Goal: Register for event/course

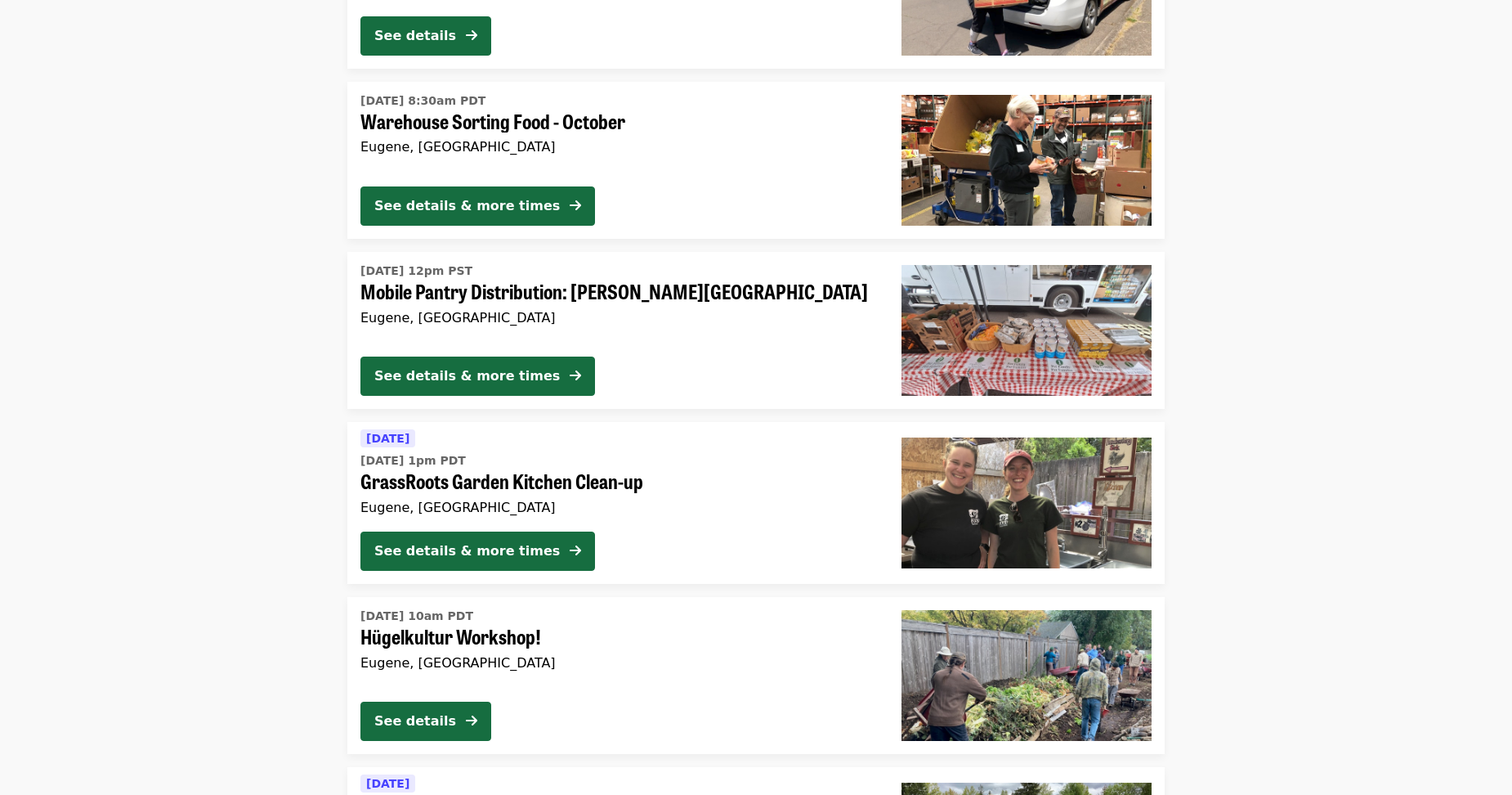
scroll to position [3434, 0]
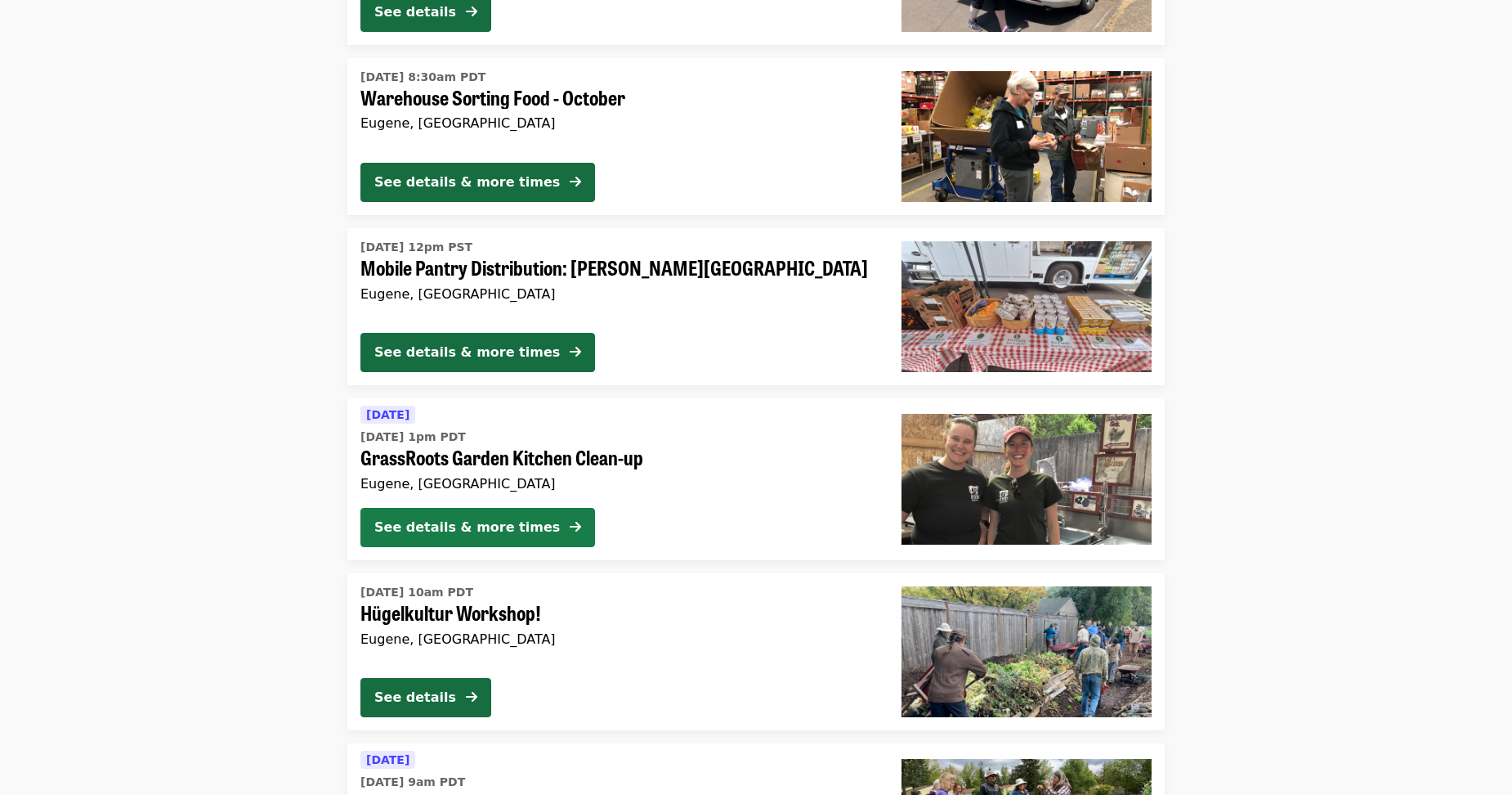
click at [451, 538] on button "See details & more times" at bounding box center [478, 526] width 234 height 39
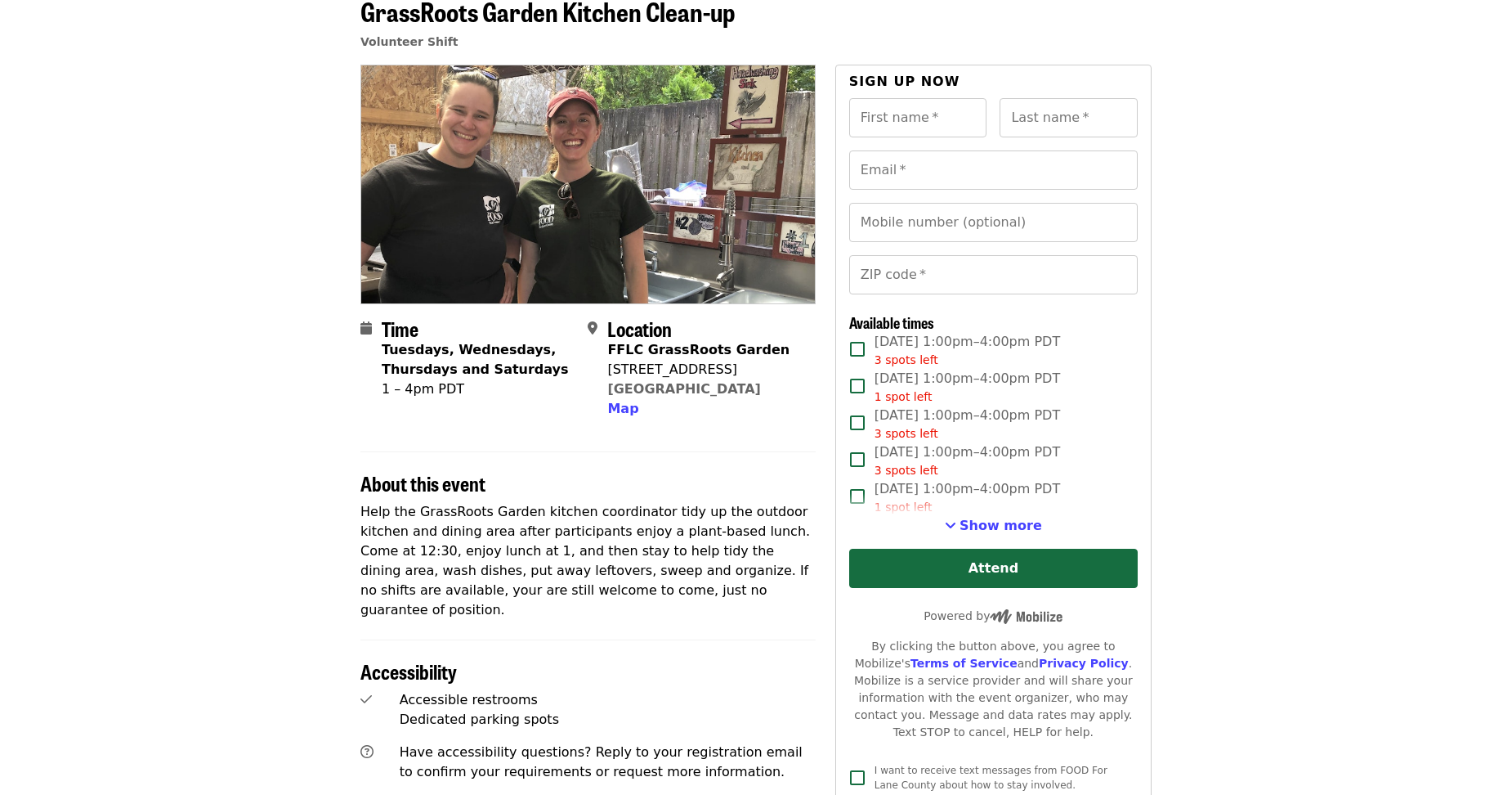
scroll to position [245, 0]
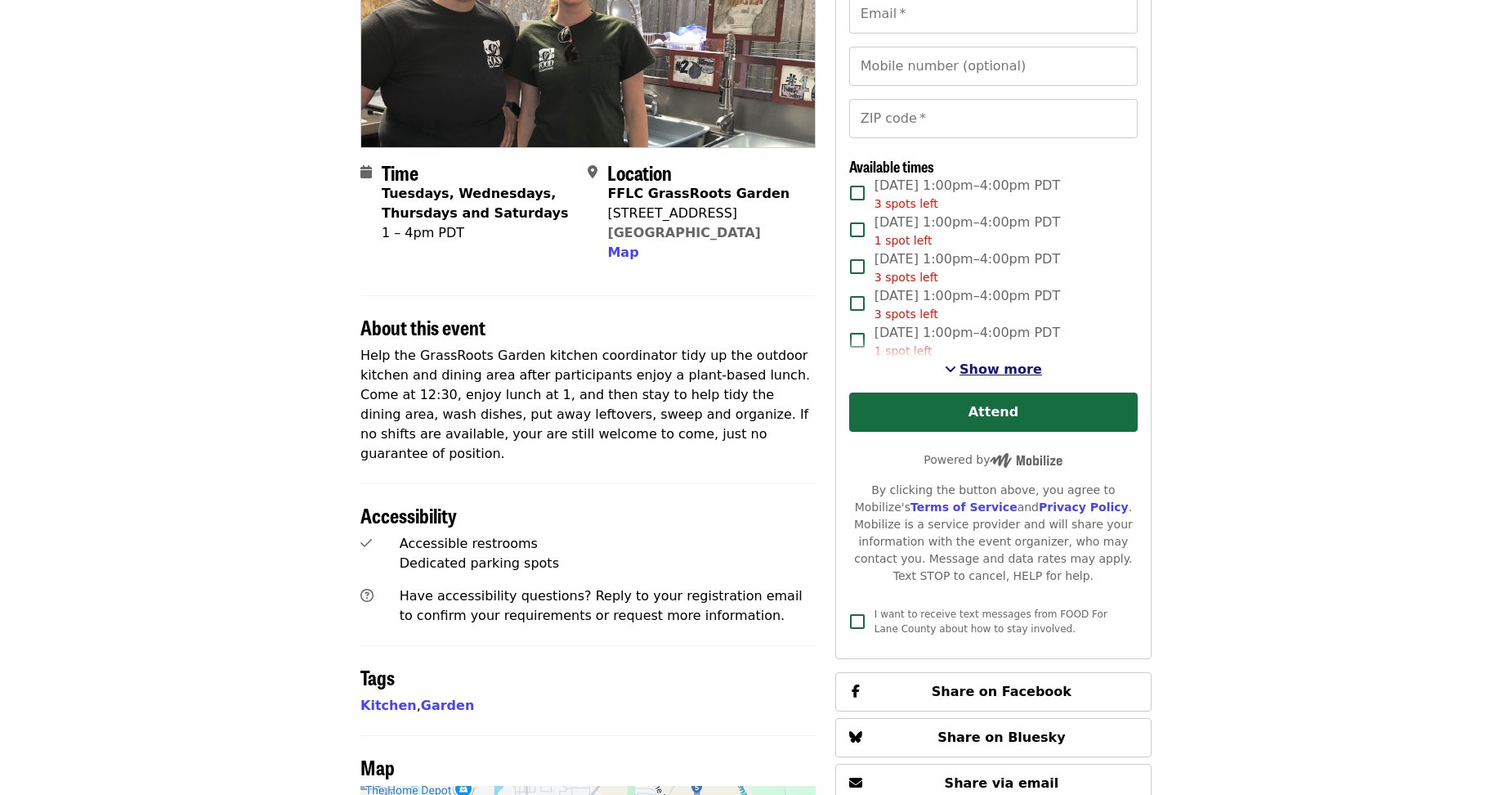
click at [1025, 373] on span "Show more" at bounding box center [1000, 369] width 82 height 16
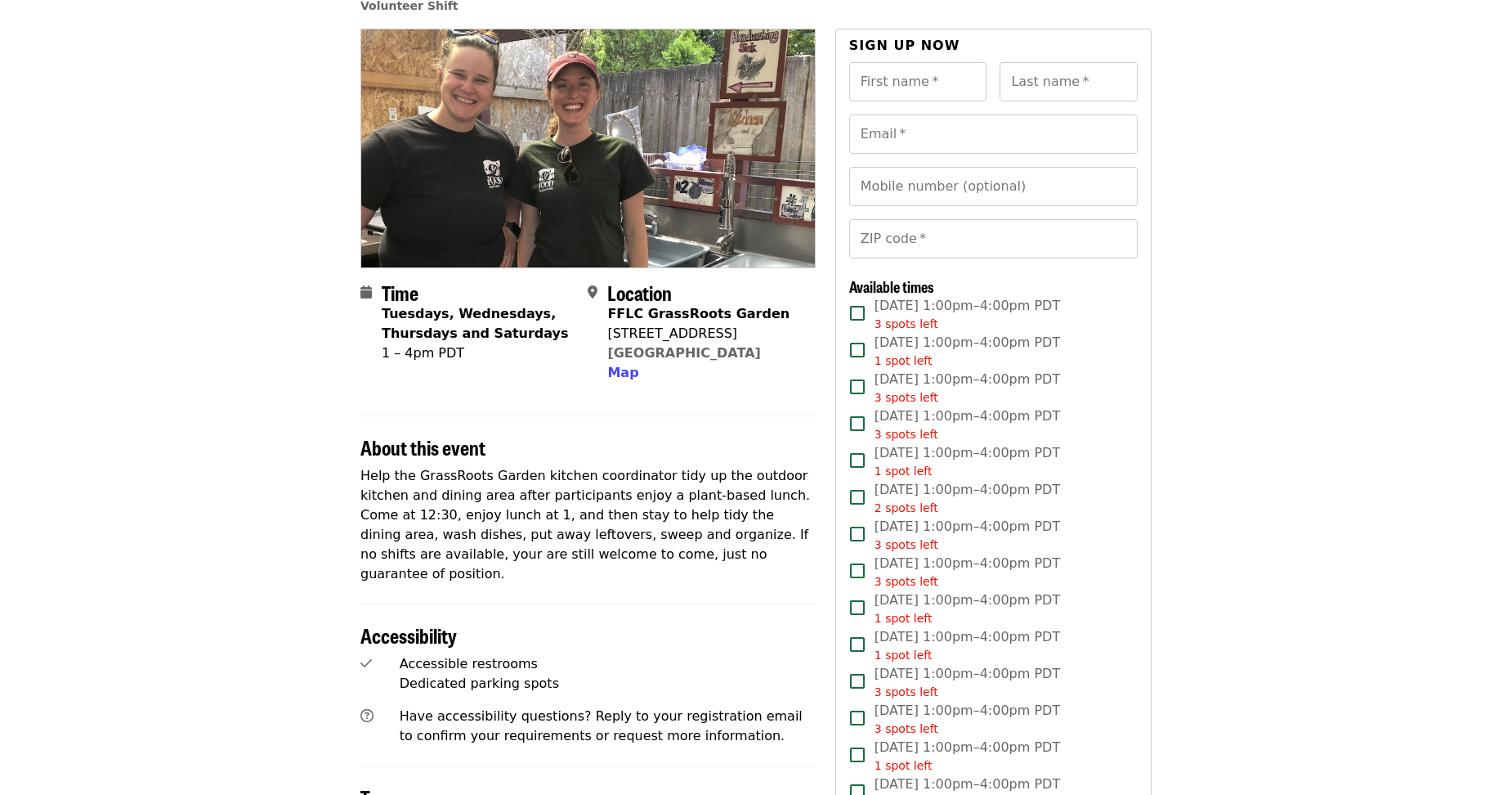
scroll to position [0, 0]
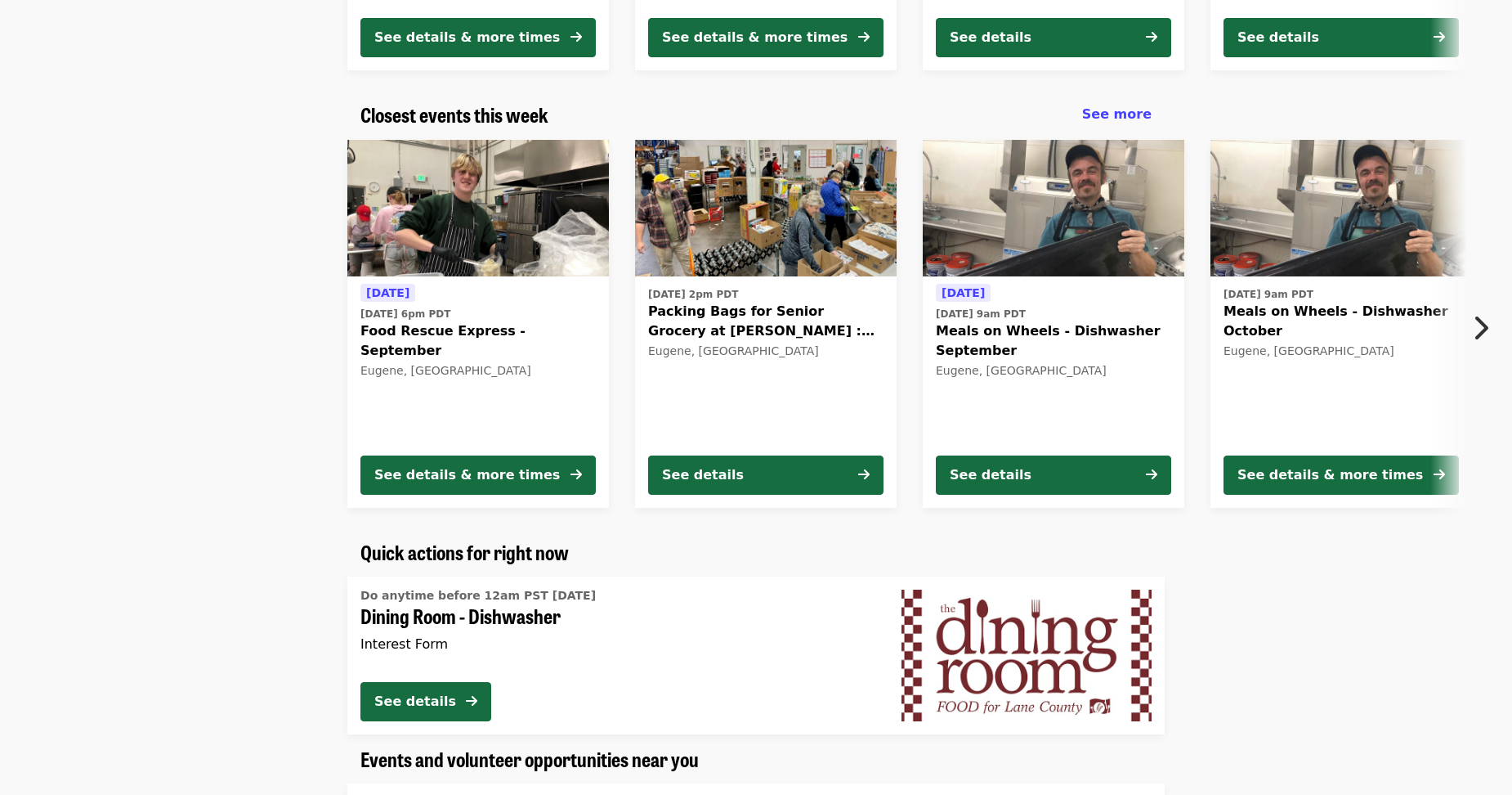
scroll to position [491, 0]
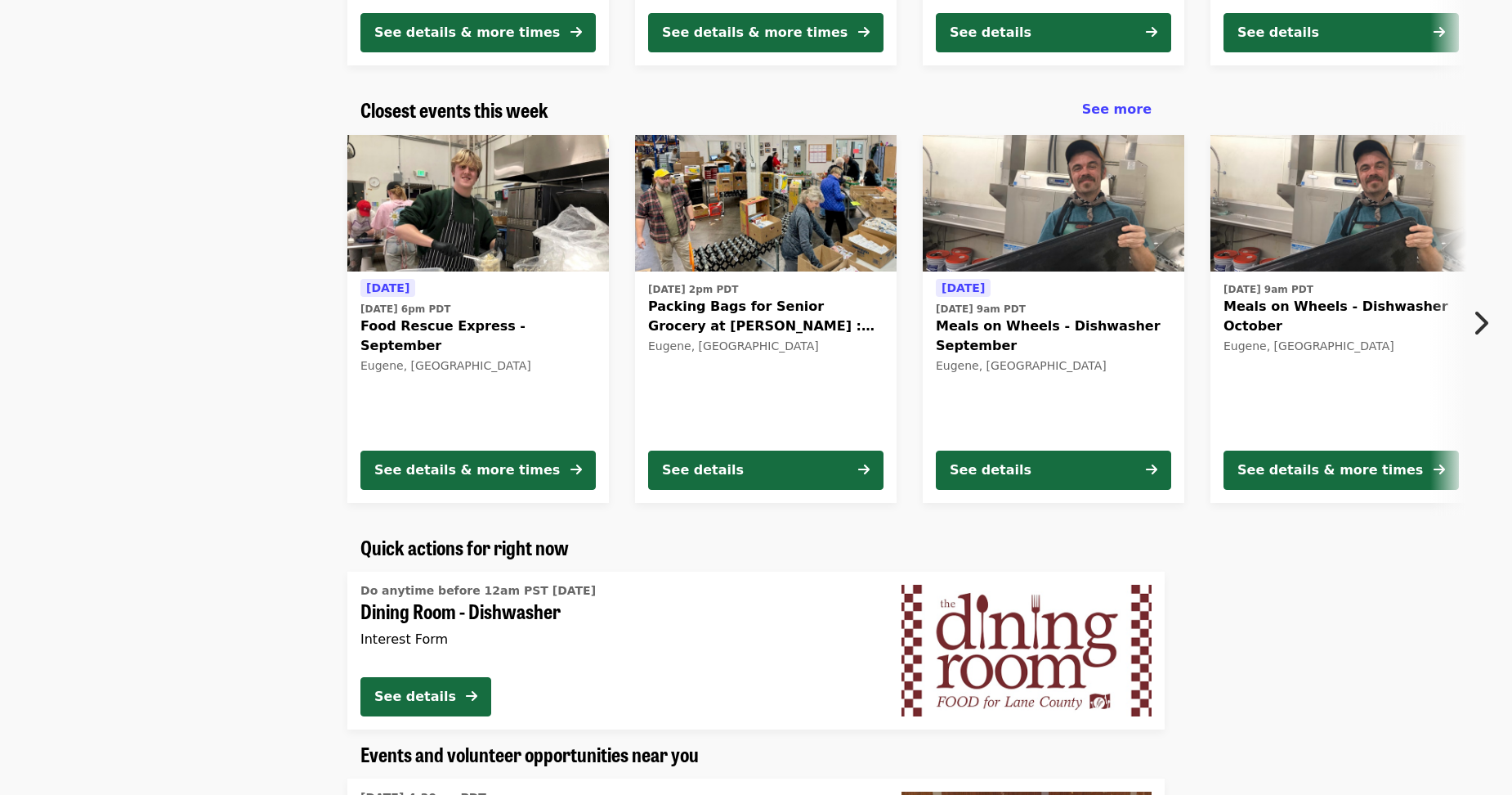
click at [488, 190] on img at bounding box center [478, 203] width 262 height 137
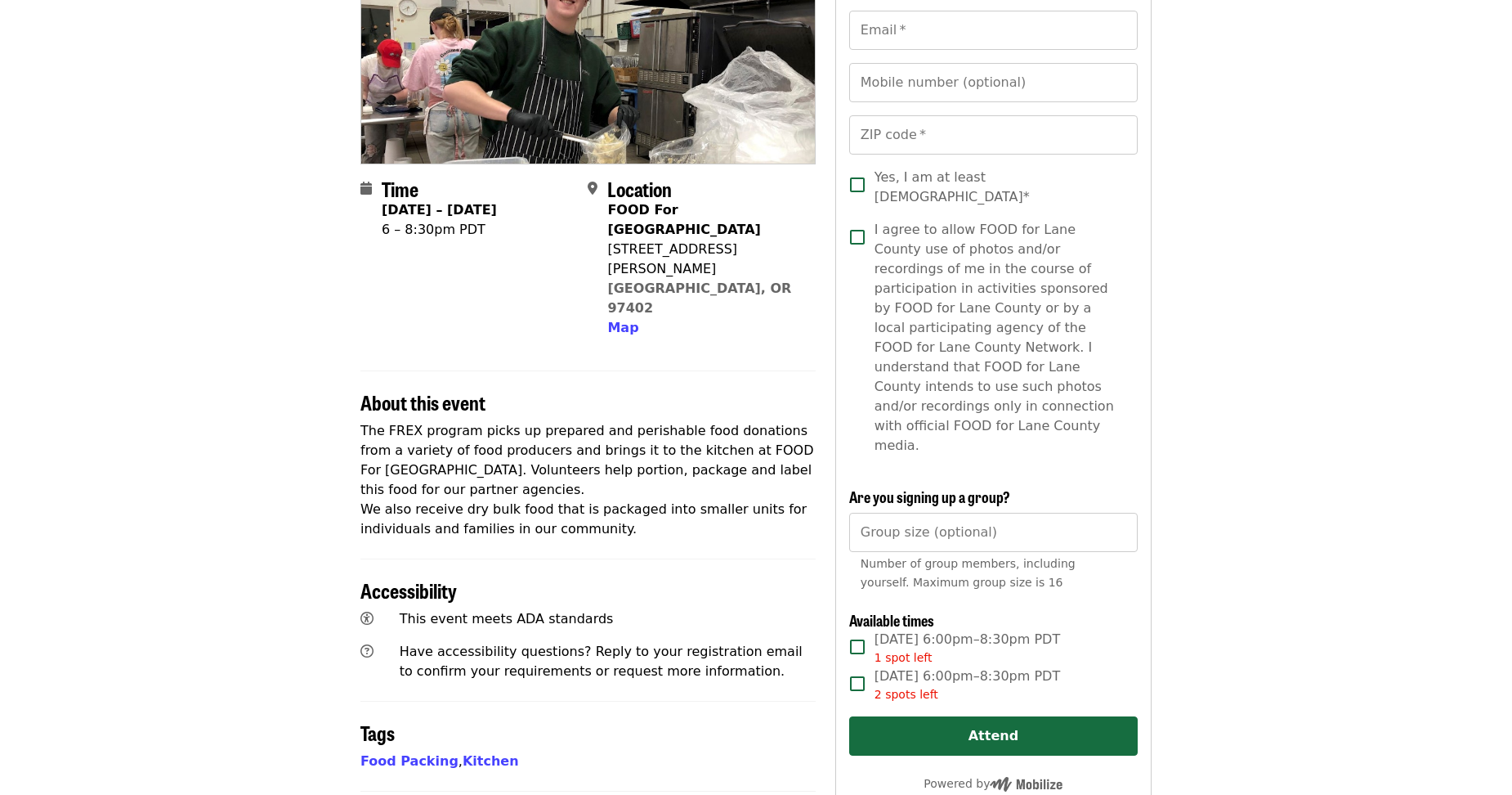
scroll to position [81, 0]
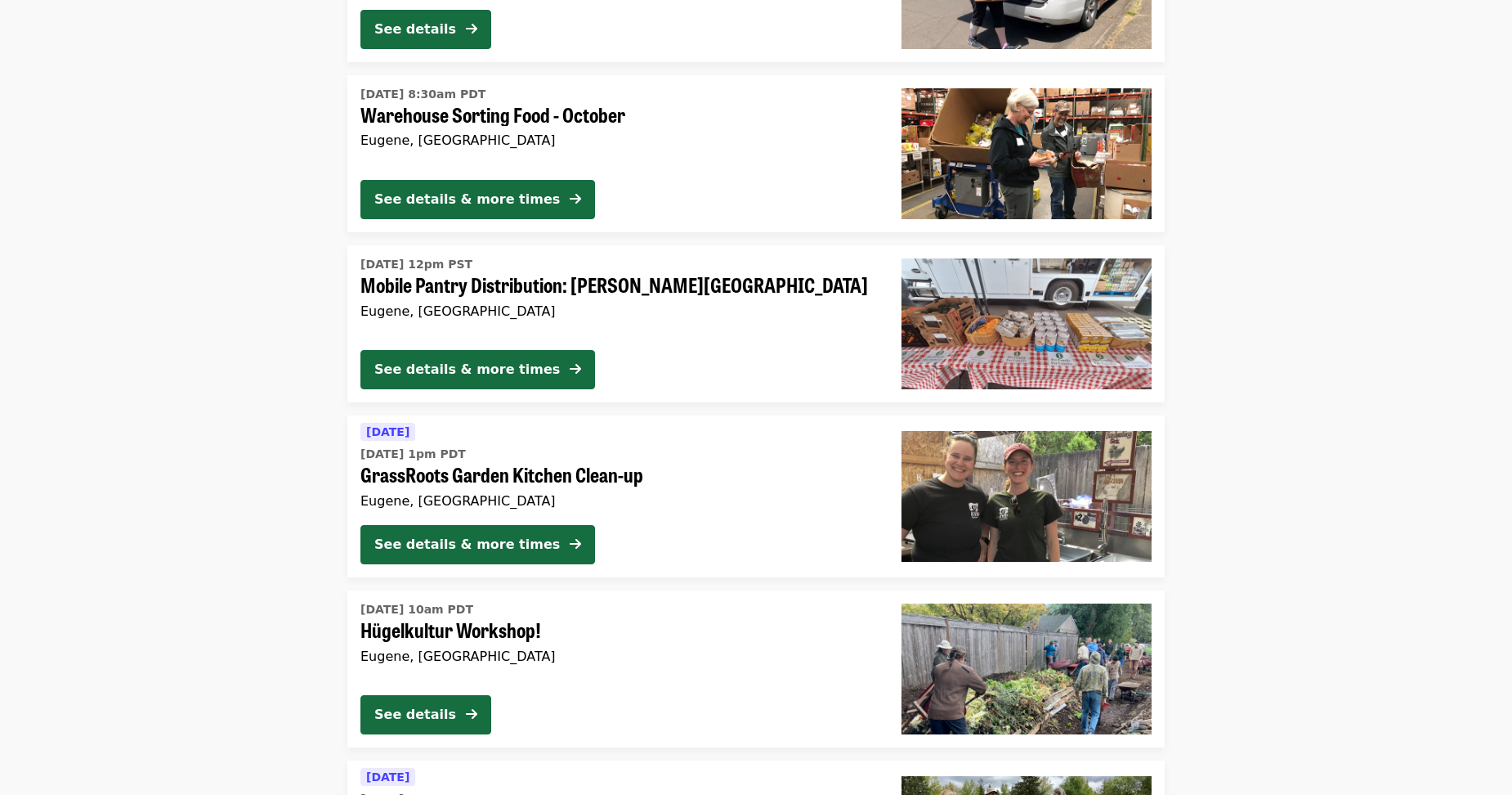
scroll to position [3490, 0]
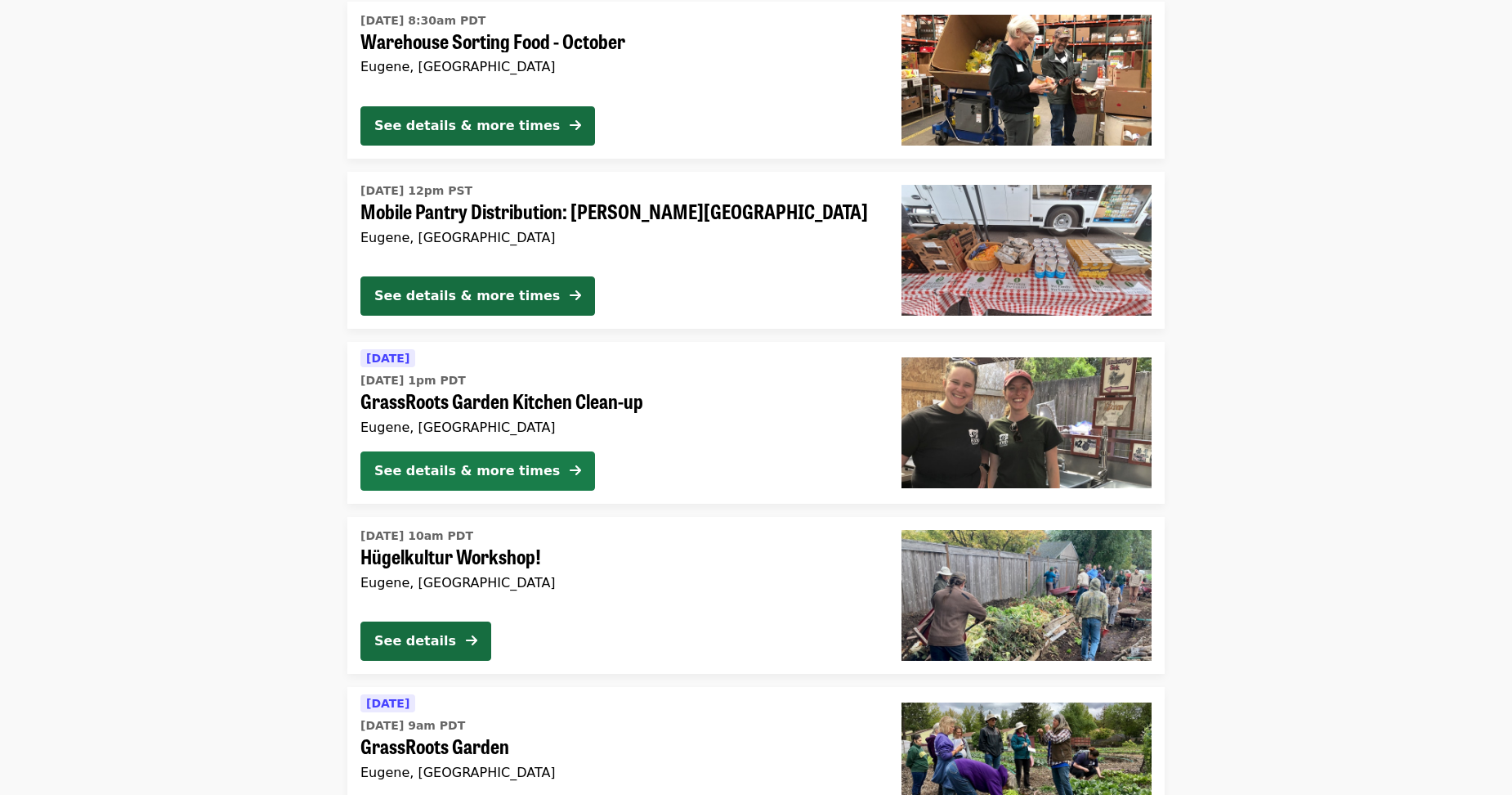
click at [510, 472] on div "See details & more times" at bounding box center [466, 471] width 185 height 20
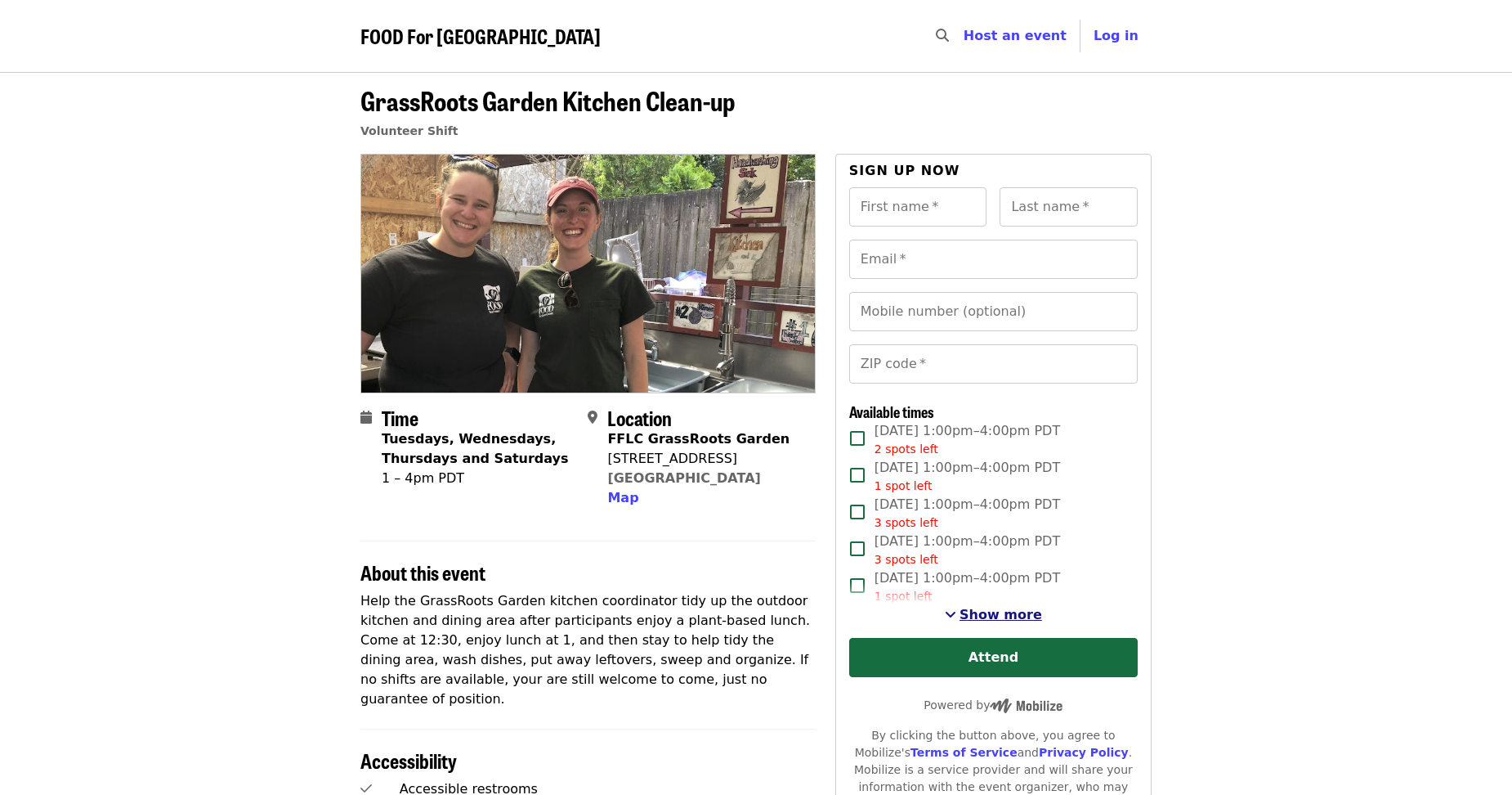
click at [1009, 614] on span "Show more" at bounding box center [1000, 614] width 82 height 16
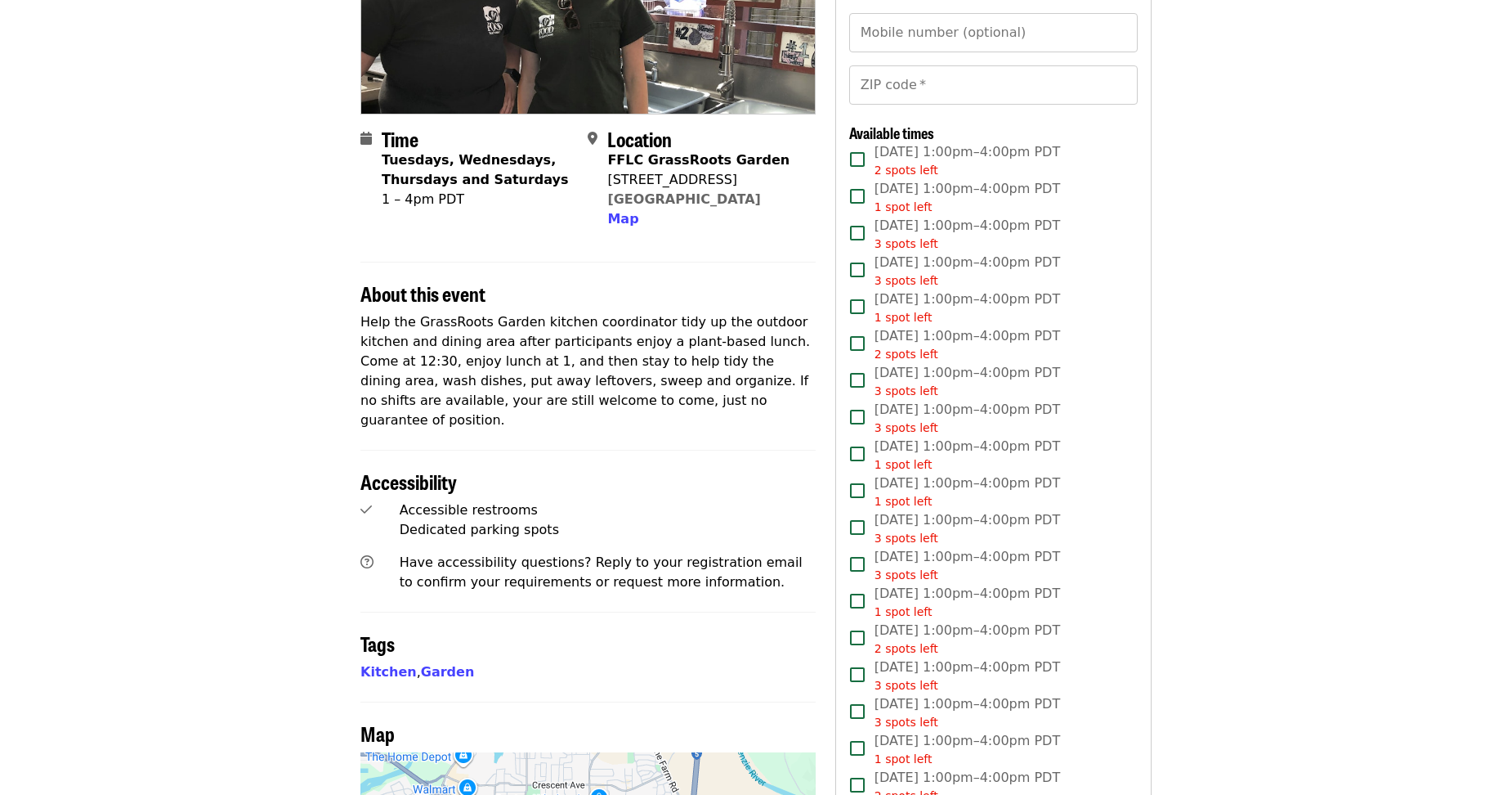
scroll to position [81, 0]
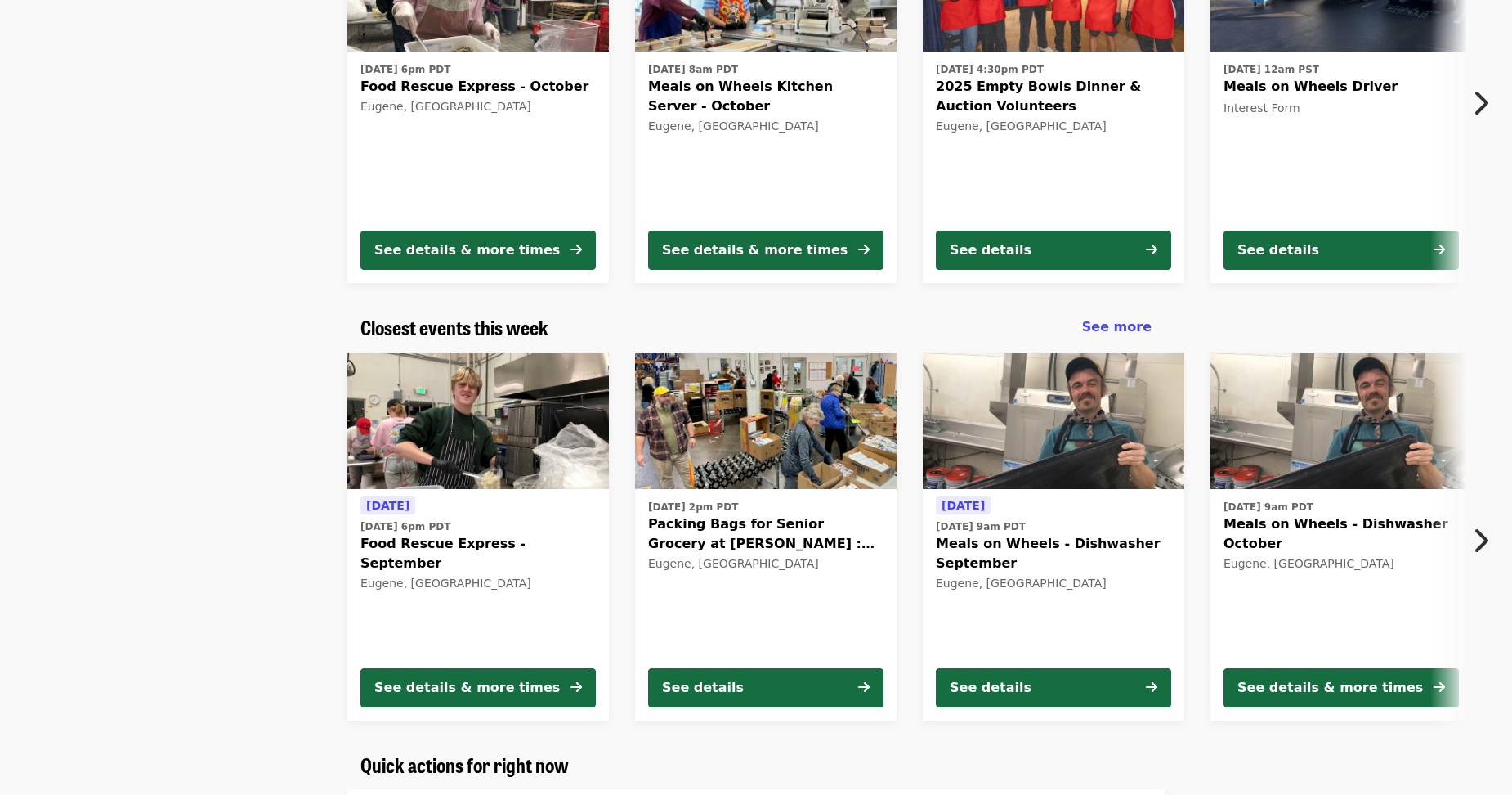
scroll to position [302, 0]
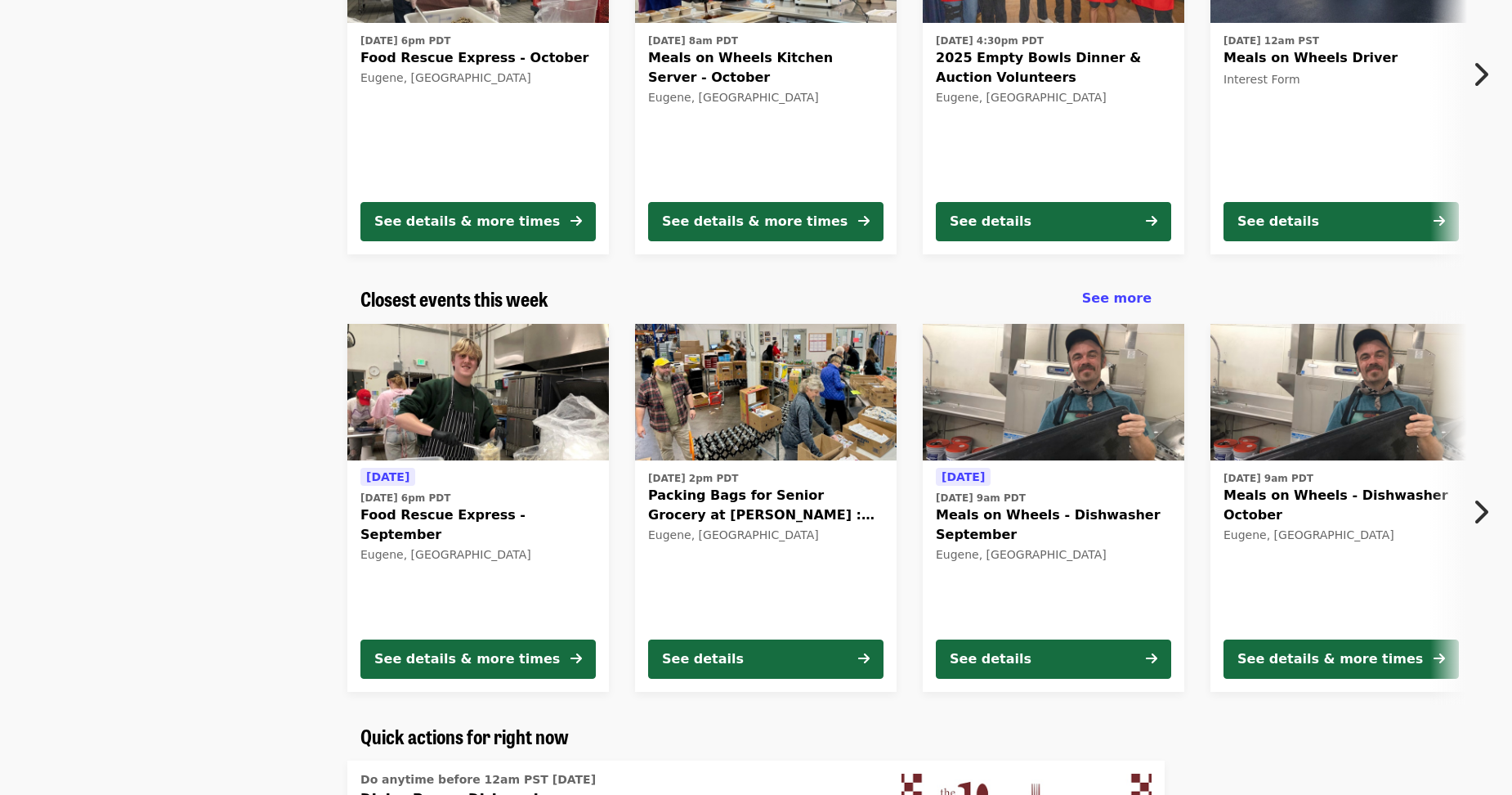
click at [503, 405] on img at bounding box center [478, 392] width 262 height 137
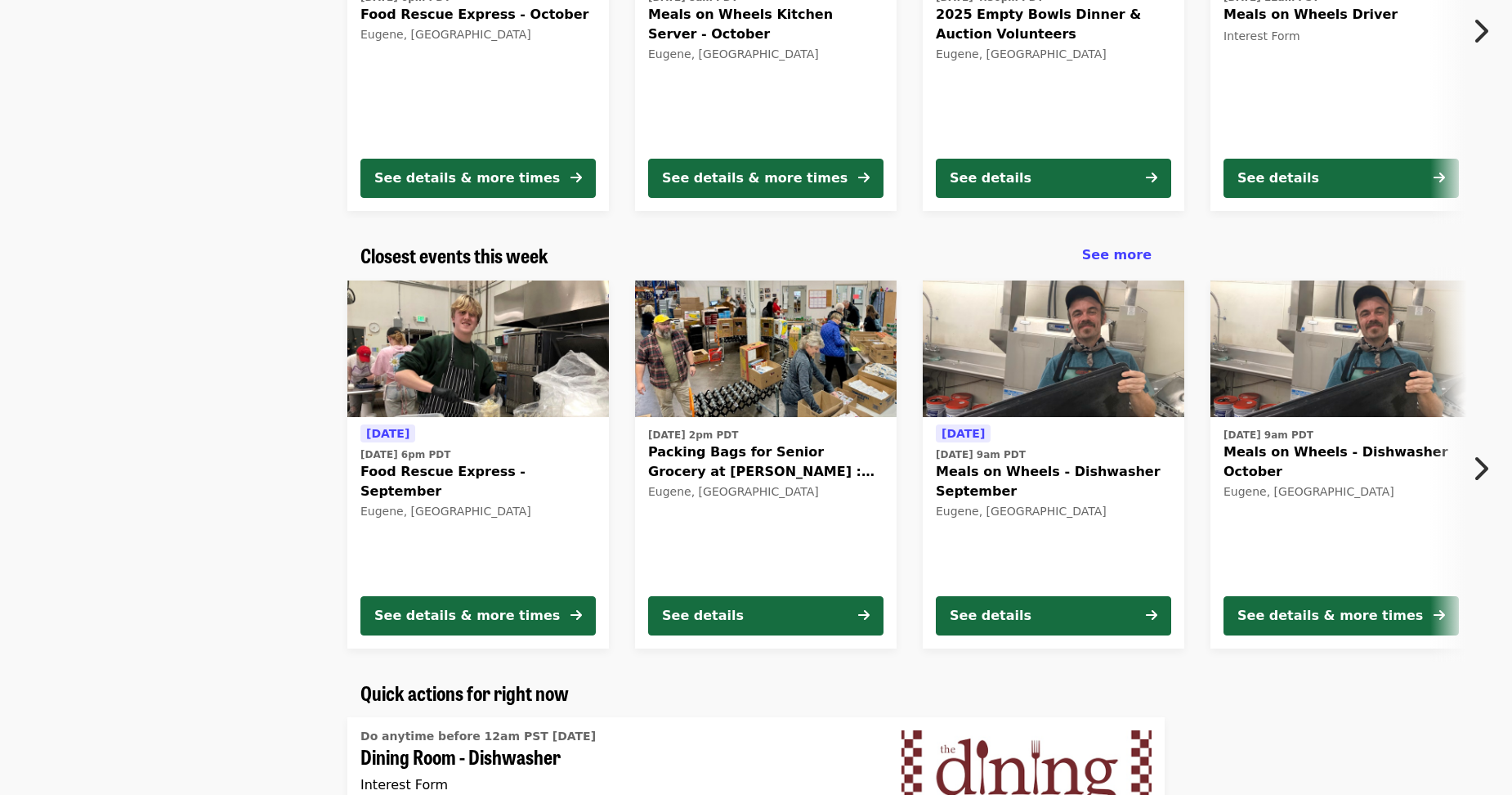
scroll to position [409, 0]
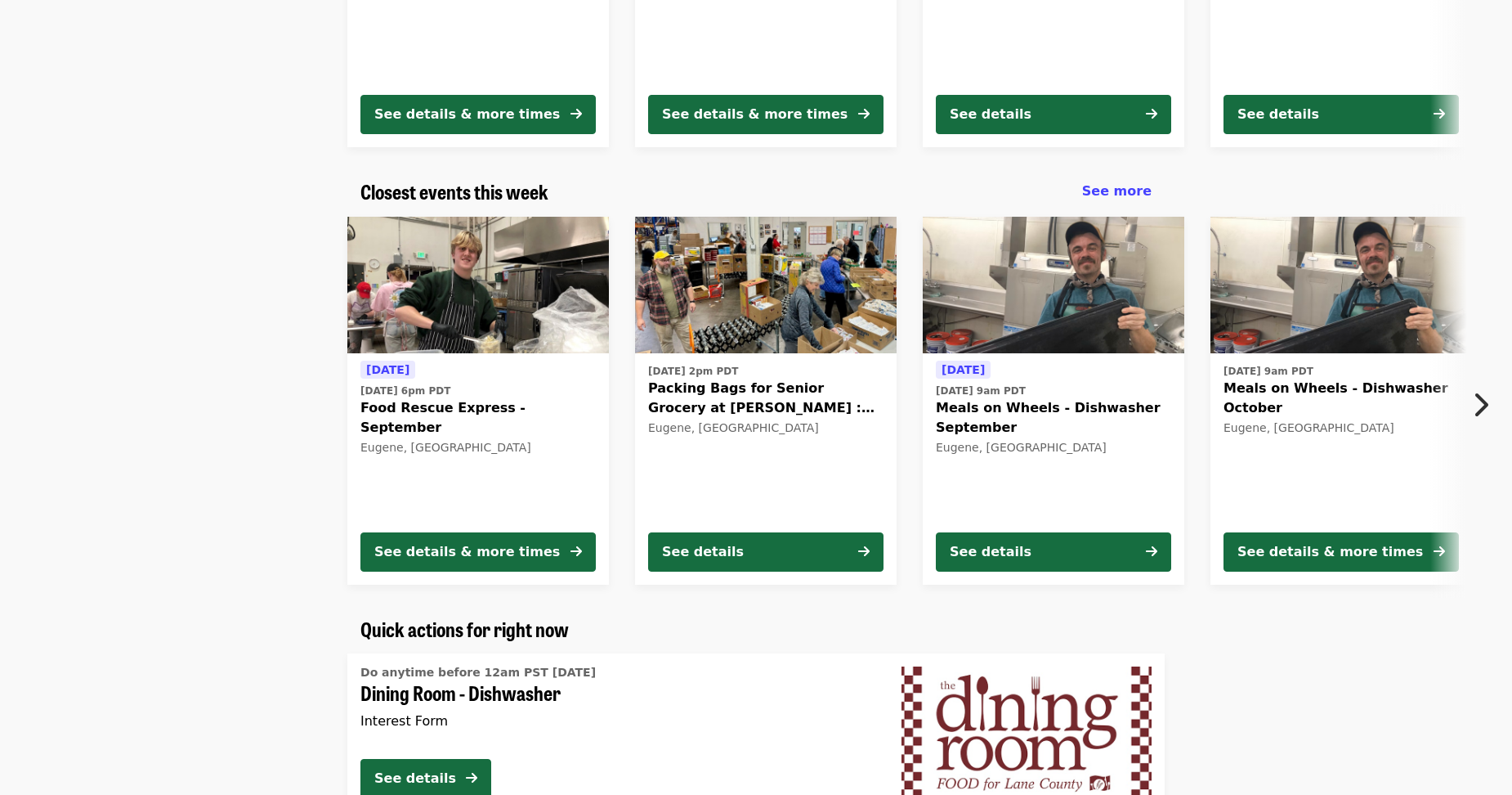
click at [457, 371] on div "Today Thu, Sep 25 @ 6pm PDT Food Rescue Express - September Eugene, OR" at bounding box center [478, 439] width 235 height 159
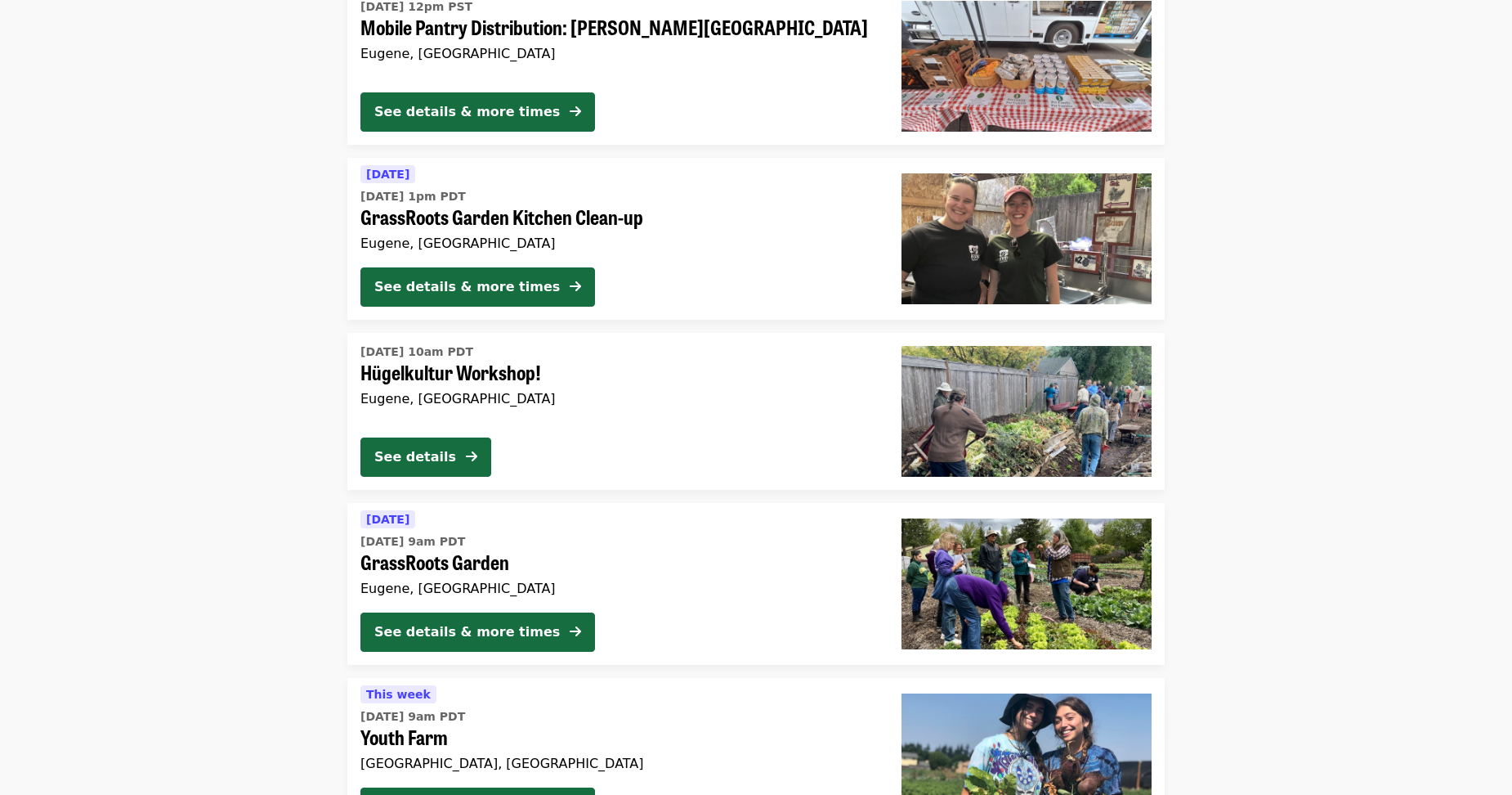
scroll to position [3679, 0]
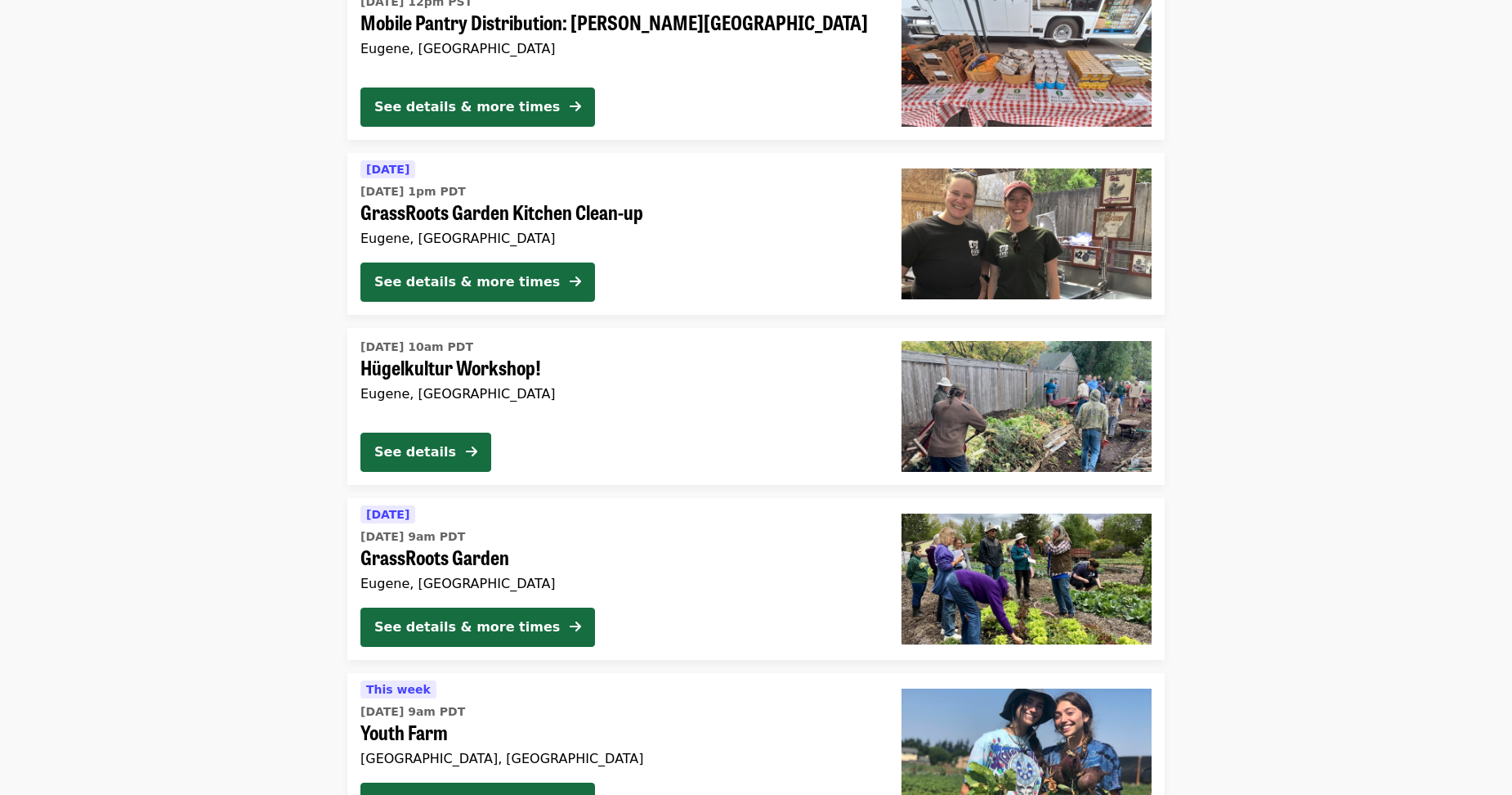
click at [455, 216] on span "GrassRoots Garden Kitchen Clean-up" at bounding box center [618, 212] width 515 height 24
